Goal: Obtain resource: Download file/media

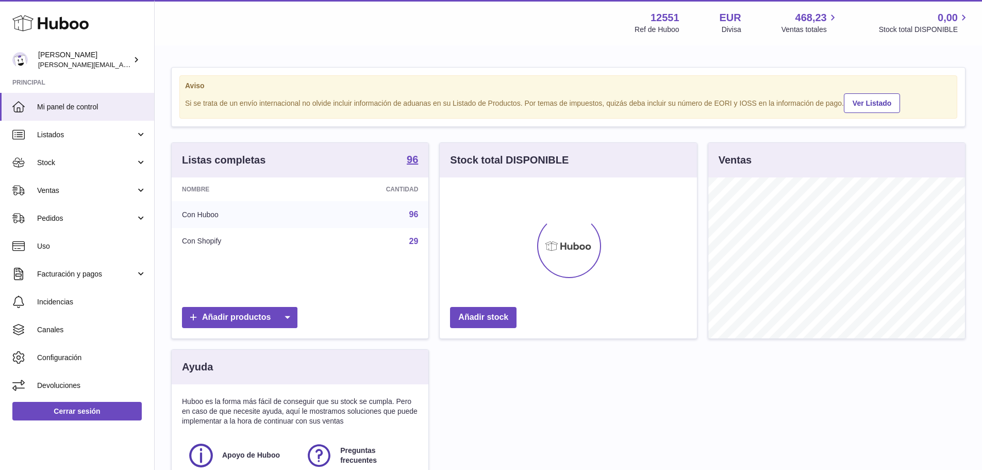
scroll to position [161, 257]
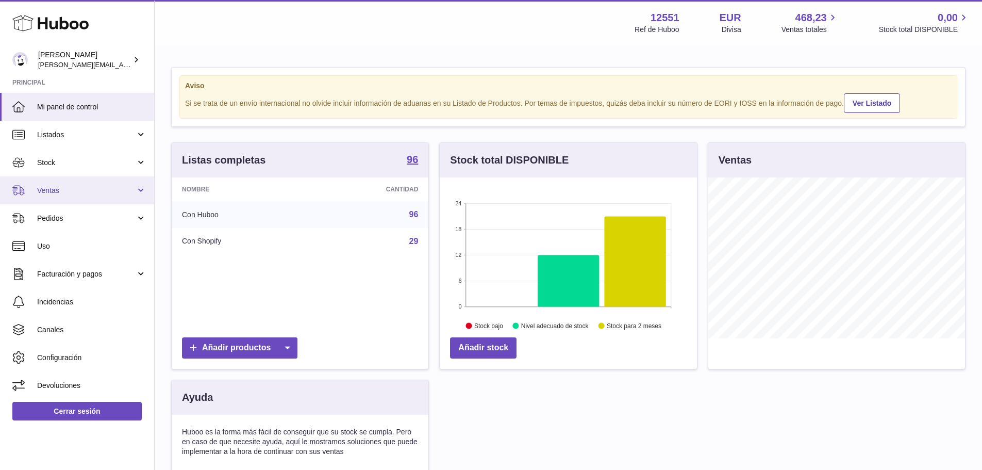
click at [53, 195] on span "Ventas" at bounding box center [86, 191] width 99 height 10
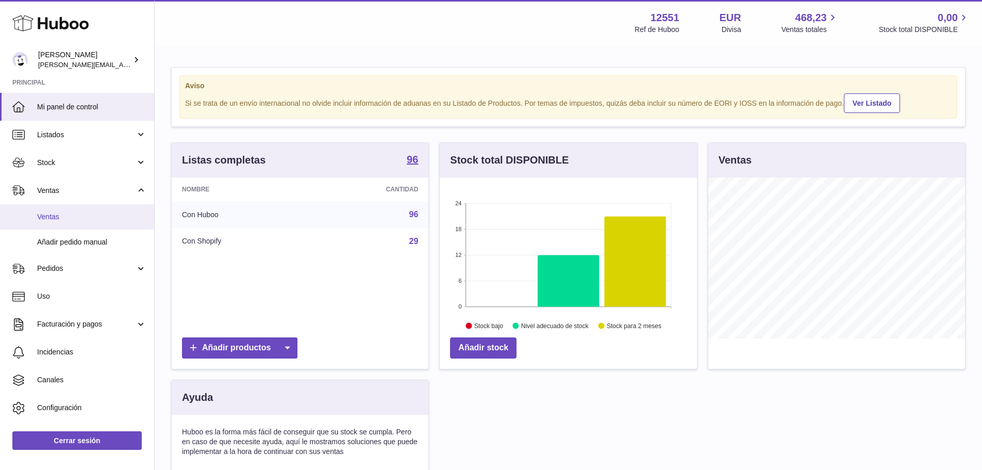
click at [62, 214] on span "Ventas" at bounding box center [91, 217] width 109 height 10
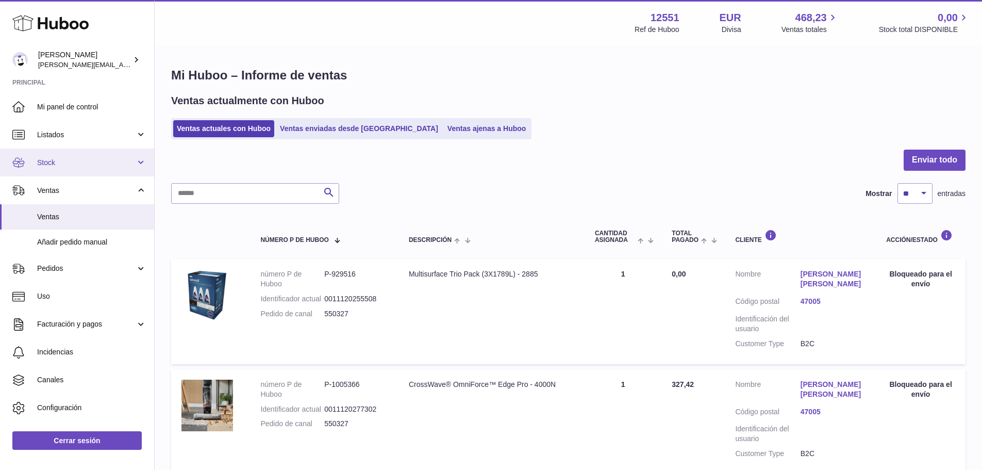
click at [52, 161] on span "Stock" at bounding box center [86, 163] width 99 height 10
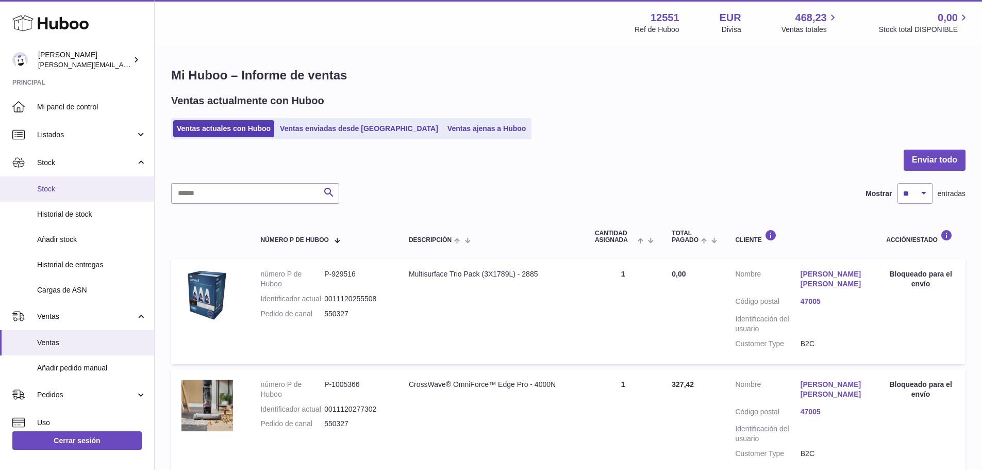
click at [86, 185] on span "Stock" at bounding box center [91, 189] width 109 height 10
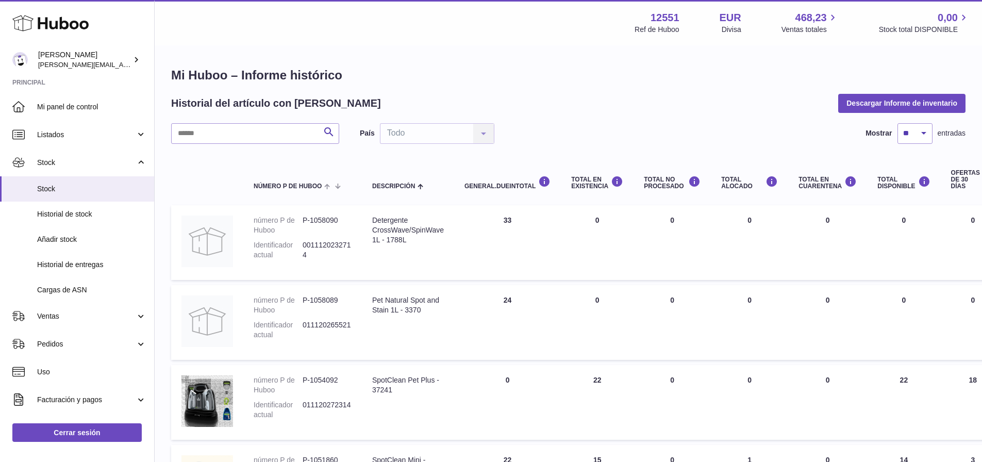
click at [900, 97] on button "Descargar Informe de inventario" at bounding box center [902, 103] width 127 height 19
